Goal: Task Accomplishment & Management: Manage account settings

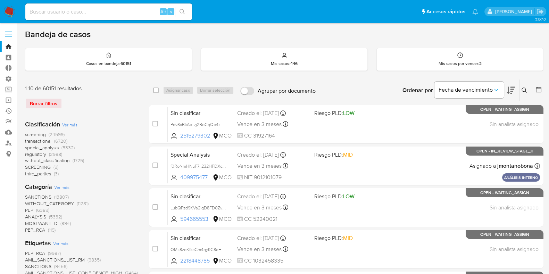
click at [11, 11] on img at bounding box center [9, 12] width 12 height 12
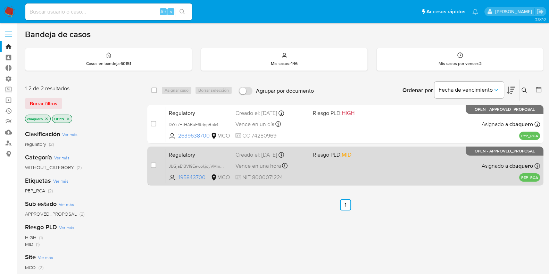
click at [304, 169] on div "Vence en una hora Vence el 28/08/2025 15:35:05" at bounding box center [272, 165] width 72 height 9
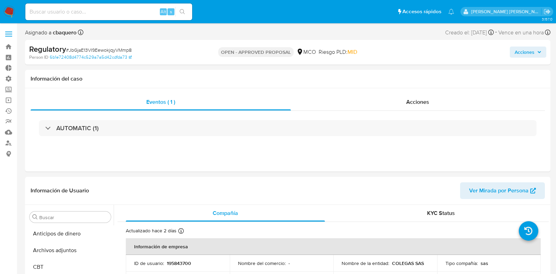
select select "10"
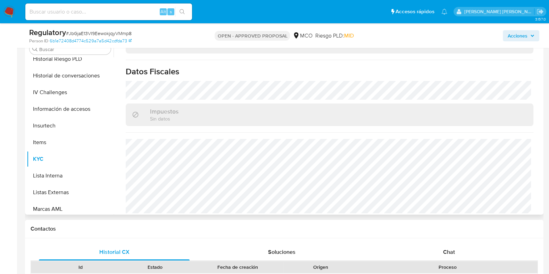
scroll to position [293, 0]
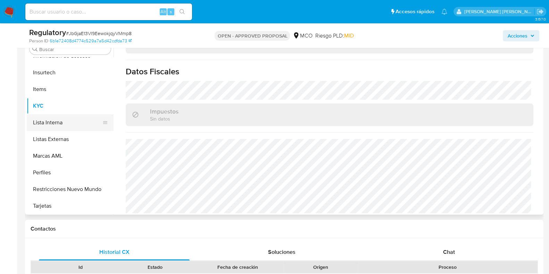
click at [57, 124] on button "Lista Interna" at bounding box center [67, 122] width 81 height 17
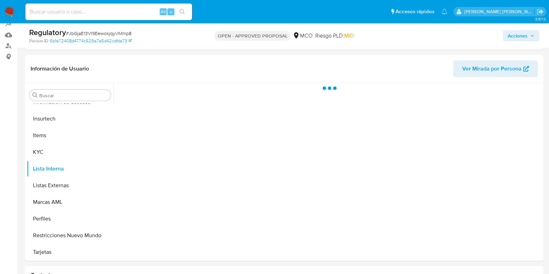
scroll to position [96, 0]
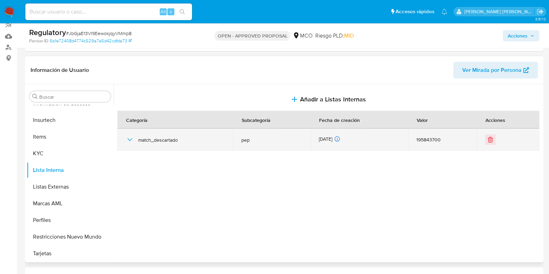
click at [172, 141] on span "match_descartado" at bounding box center [181, 140] width 86 height 6
click at [130, 141] on icon "button" at bounding box center [130, 139] width 8 height 8
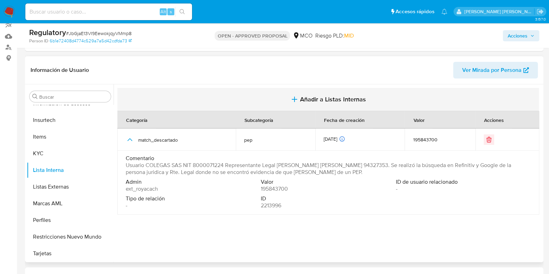
click at [338, 97] on span "Añadir a Listas Internas" at bounding box center [333, 100] width 66 height 8
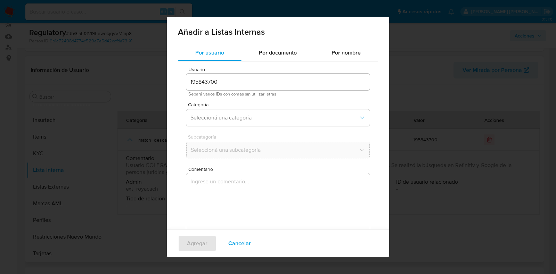
click at [401, 97] on div "Añadir a Listas Internas Por usuario Por documento Por nombre Usuario 195843700…" at bounding box center [278, 137] width 556 height 274
click at [245, 242] on span "Cancelar" at bounding box center [239, 243] width 23 height 15
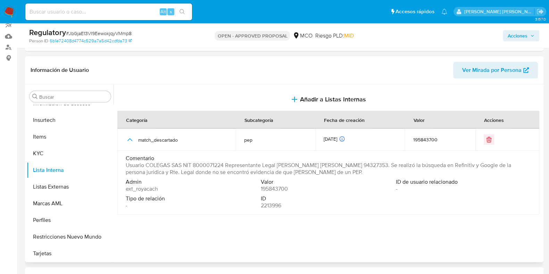
click at [514, 36] on span "Acciones" at bounding box center [518, 35] width 20 height 11
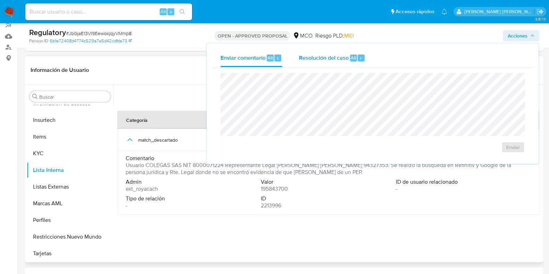
click at [341, 52] on div "Resolución del caso Alt r" at bounding box center [332, 58] width 66 height 18
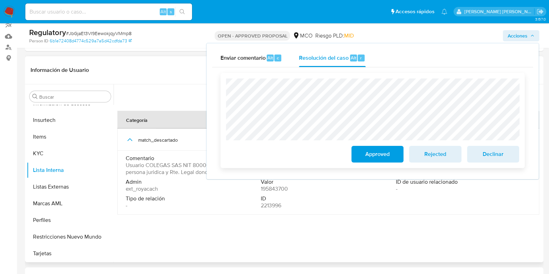
click at [394, 150] on span "Approved" at bounding box center [378, 154] width 34 height 15
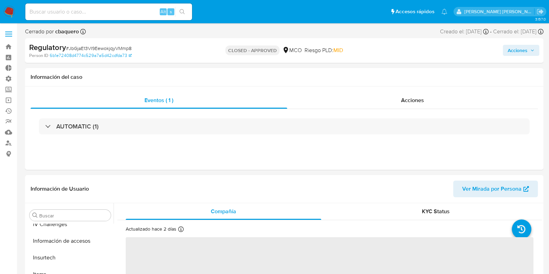
scroll to position [293, 0]
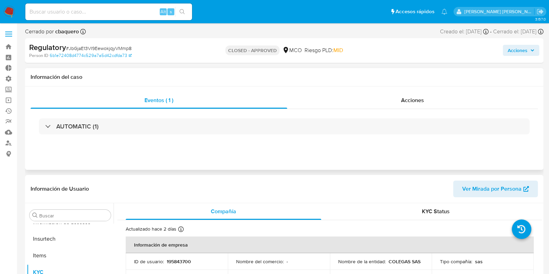
select select "10"
click at [8, 11] on img at bounding box center [9, 12] width 12 height 12
